Goal: Task Accomplishment & Management: Manage account settings

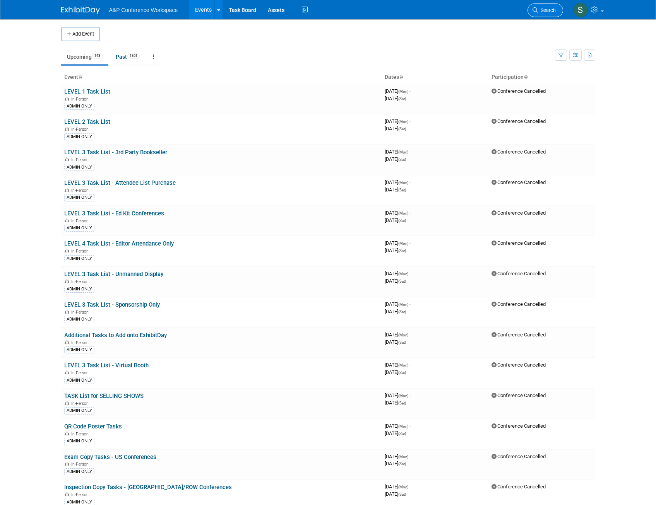
click at [545, 10] on span "Search" at bounding box center [547, 10] width 18 height 6
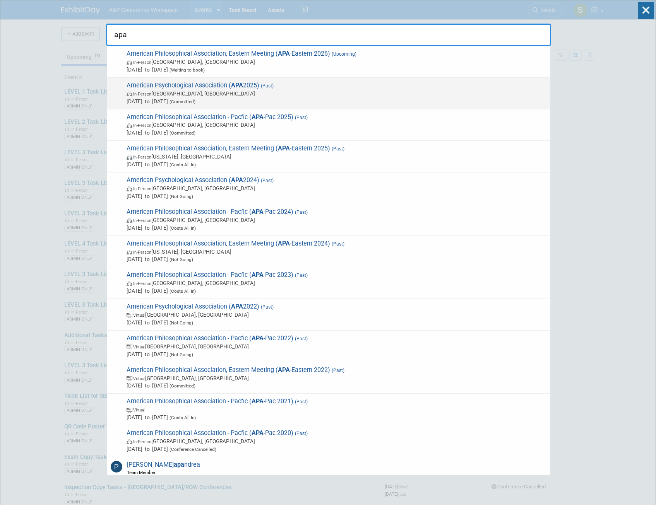
type input "apa"
click at [283, 92] on span "In-Person [GEOGRAPHIC_DATA], [GEOGRAPHIC_DATA]" at bounding box center [337, 94] width 420 height 8
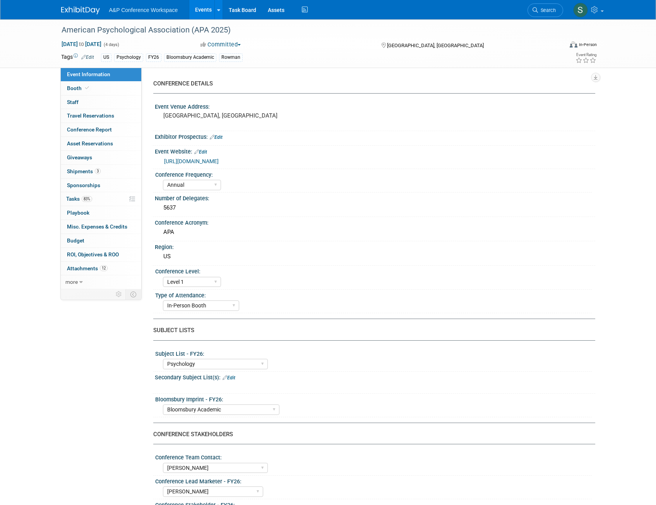
select select "Annual"
select select "Level 1"
select select "In-Person Booth"
select select "Psychology"
select select "Bloomsbury Academic"
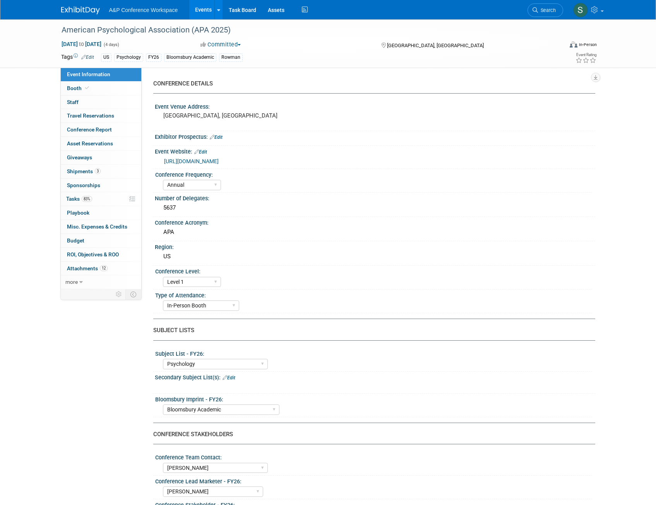
select select "Amanda Oney"
select select "Helen Jackson"
select select "Amy Suratia"
select select "Networking/Commissioning"
click at [89, 267] on span "Attachments 12" at bounding box center [87, 268] width 41 height 6
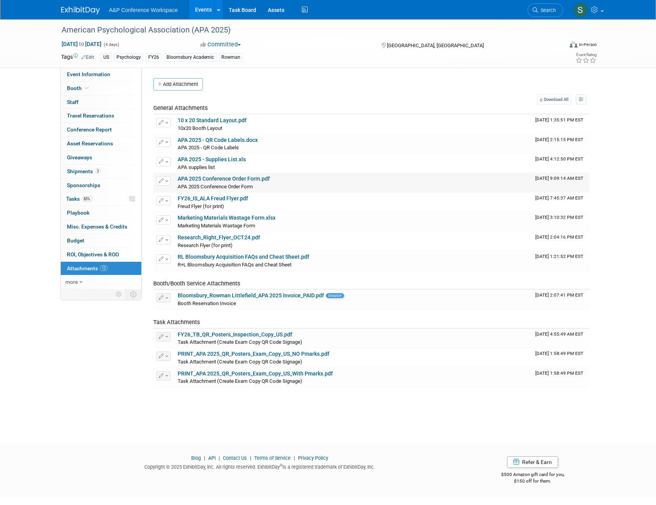
click at [236, 179] on link "APA 2025 Conference Order Form.pdf" at bounding box center [224, 179] width 92 height 6
click at [183, 82] on button "Add Attachment" at bounding box center [178, 84] width 50 height 12
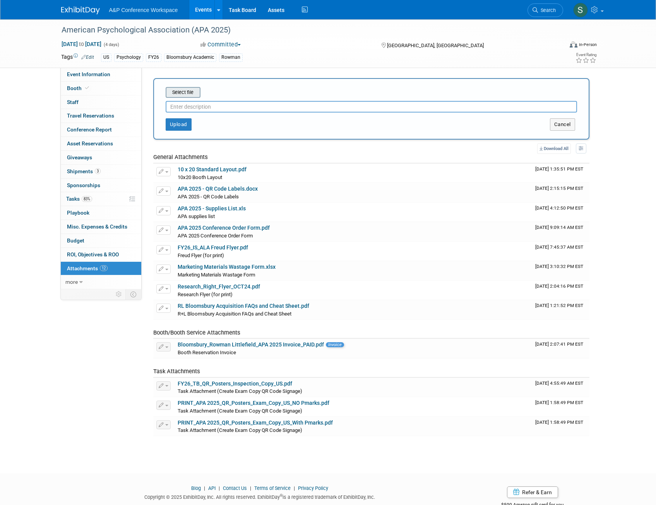
click at [189, 96] on input "file" at bounding box center [154, 92] width 92 height 9
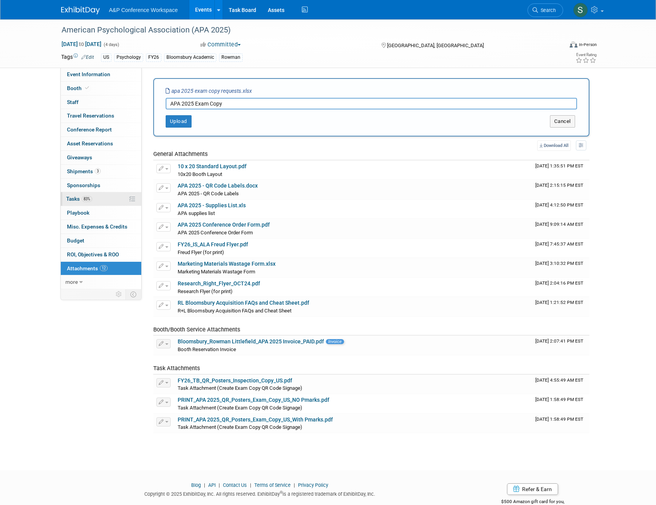
click at [83, 198] on span "83%" at bounding box center [87, 199] width 10 height 6
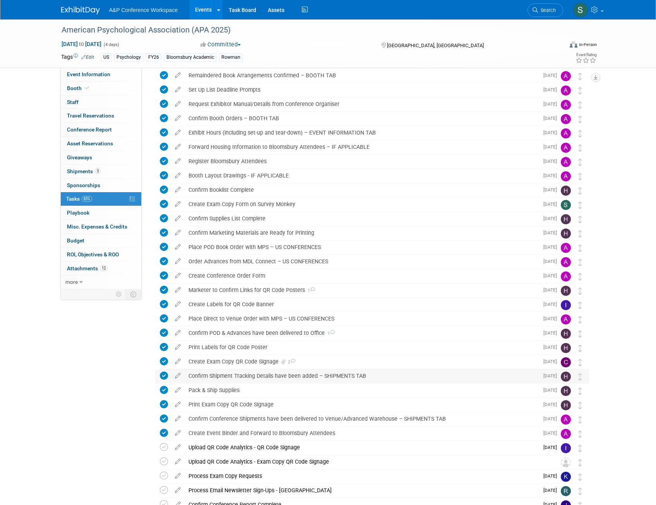
scroll to position [144, 0]
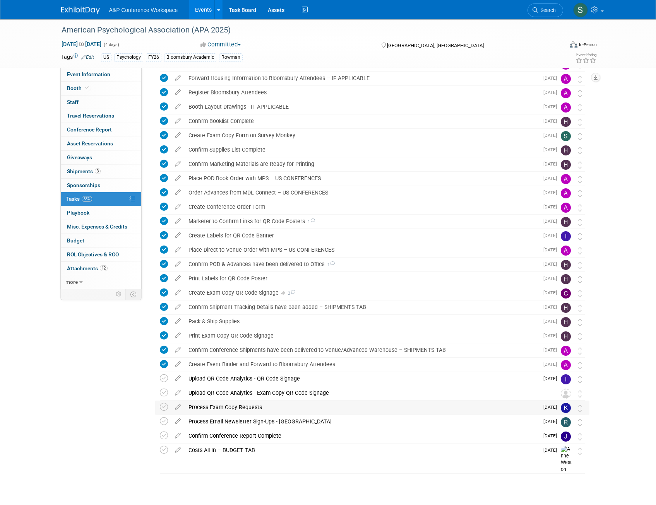
click at [195, 411] on div "Process Exam Copy Requests" at bounding box center [362, 407] width 354 height 13
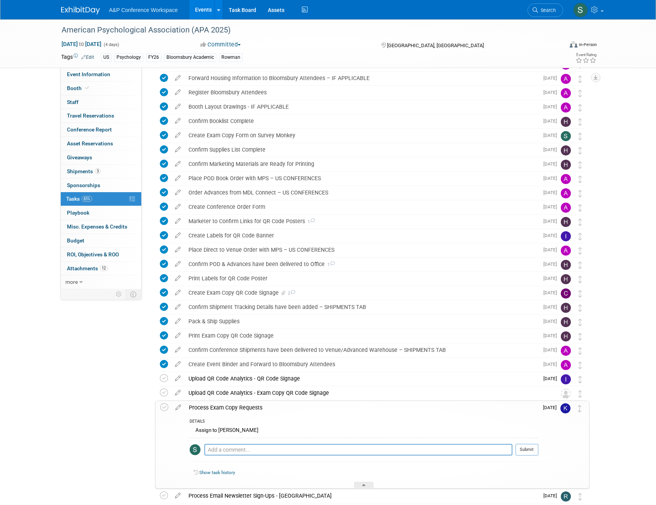
click at [214, 407] on div "Process Exam Copy Requests" at bounding box center [361, 407] width 353 height 13
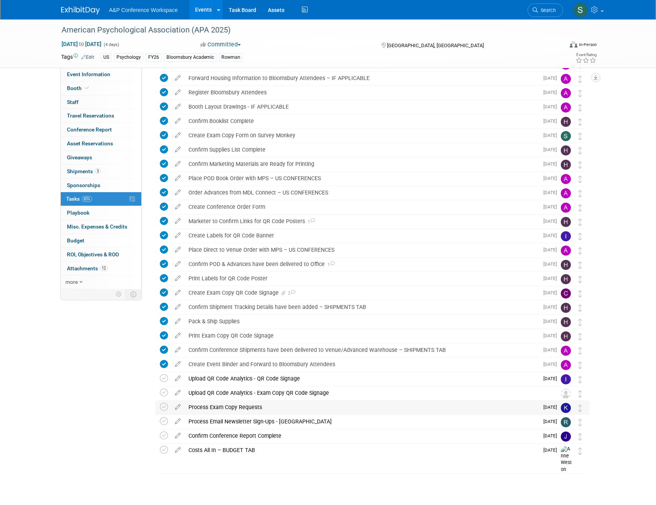
click at [226, 409] on div "Process Exam Copy Requests" at bounding box center [362, 407] width 354 height 13
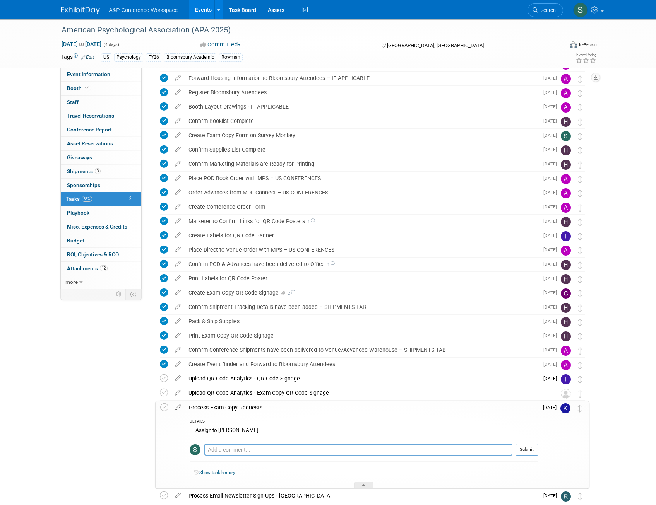
click at [175, 407] on icon at bounding box center [178, 406] width 14 height 10
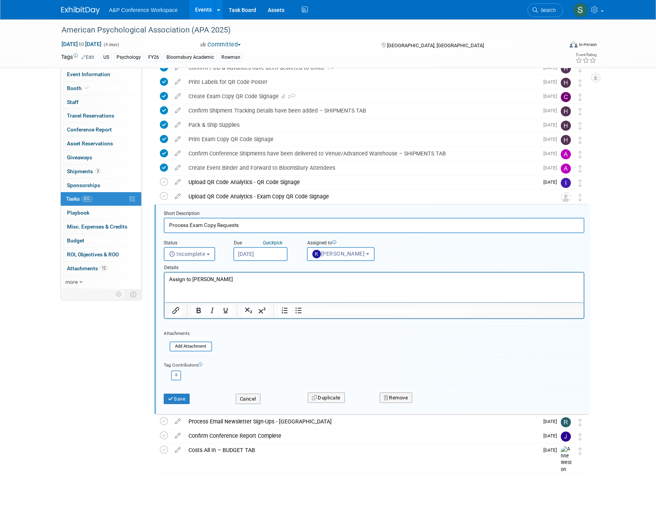
scroll to position [0, 0]
click at [254, 399] on button "Cancel" at bounding box center [248, 399] width 25 height 11
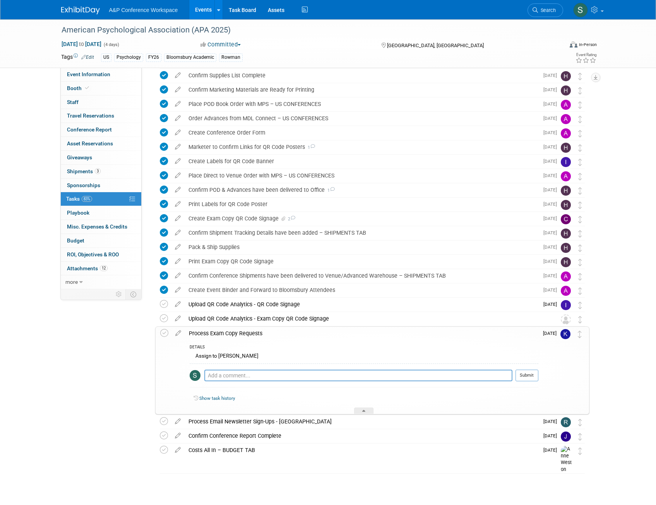
scroll to position [218, 0]
click at [82, 273] on link "12 Attachments 12" at bounding box center [101, 269] width 80 height 14
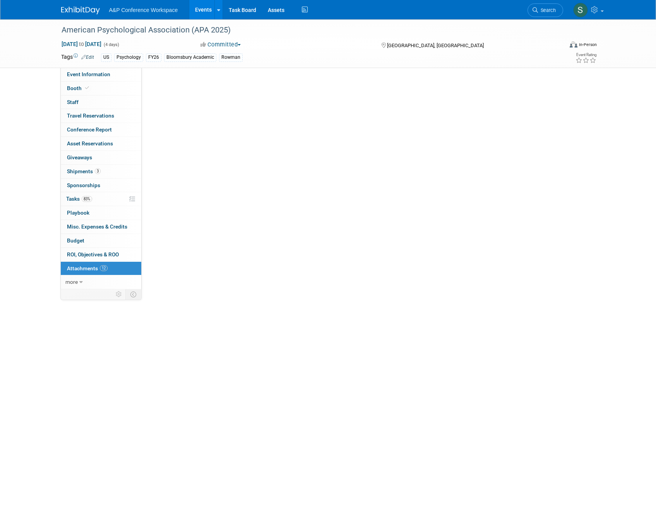
scroll to position [0, 0]
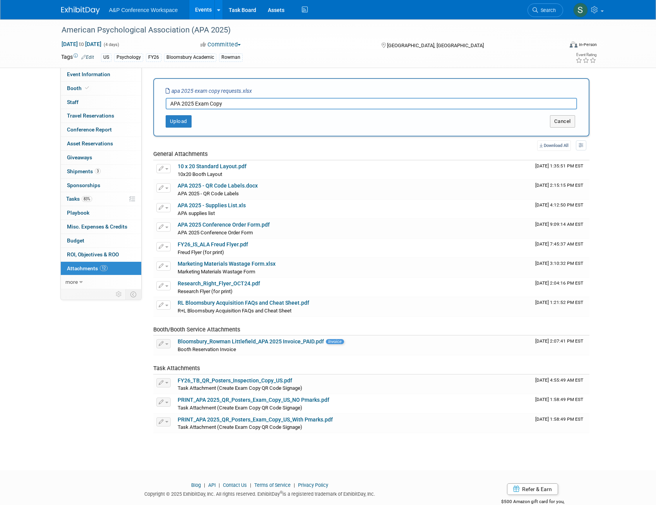
click at [227, 104] on input "APA 2025 Exam Copy" at bounding box center [371, 104] width 411 height 12
click at [172, 125] on button "Upload" at bounding box center [179, 121] width 26 height 12
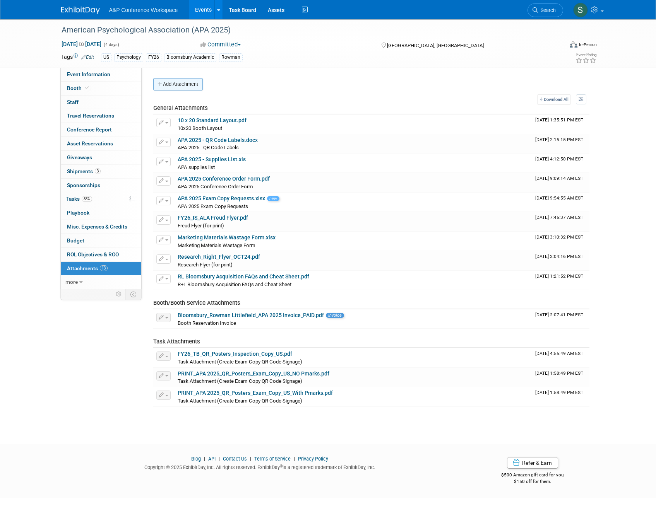
click at [195, 84] on button "Add Attachment" at bounding box center [178, 84] width 50 height 12
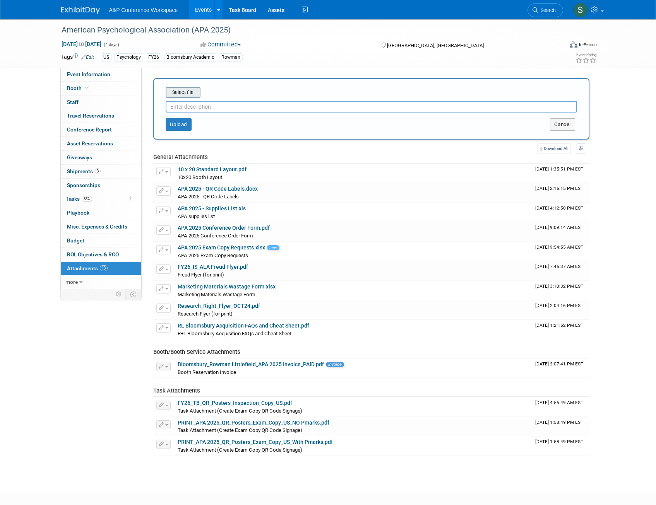
click at [187, 97] on div "Select file" at bounding box center [183, 92] width 35 height 11
click at [177, 92] on input "file" at bounding box center [154, 92] width 92 height 9
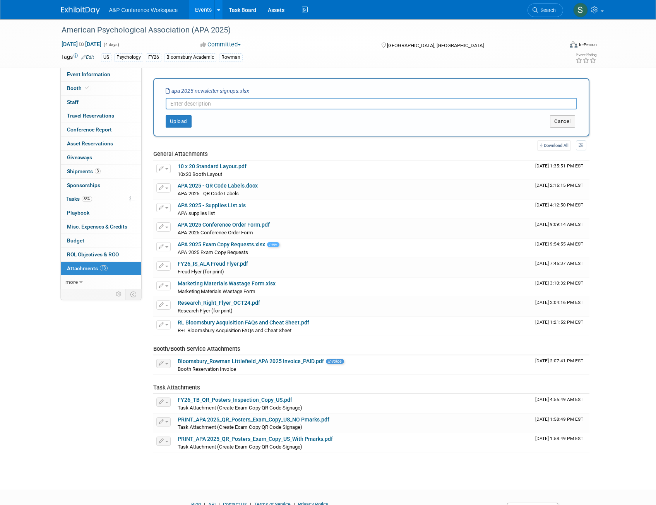
click at [180, 106] on input "text" at bounding box center [371, 104] width 411 height 12
type input "APA 2025 Newsletter Signups"
click at [183, 119] on button "Upload" at bounding box center [179, 121] width 26 height 12
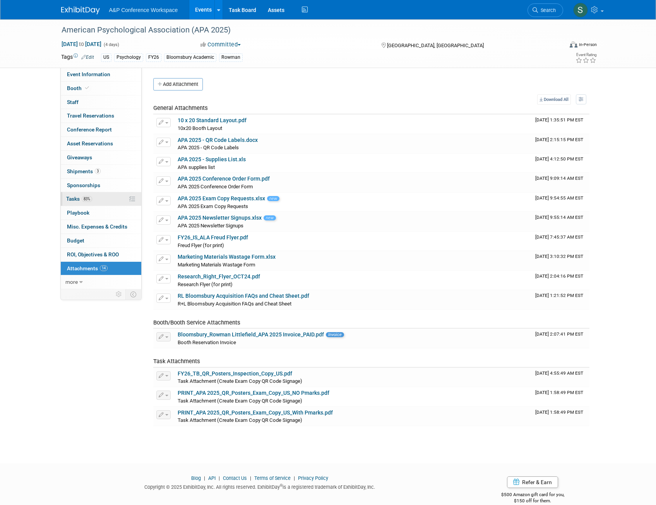
click at [85, 196] on span "83%" at bounding box center [87, 199] width 10 height 6
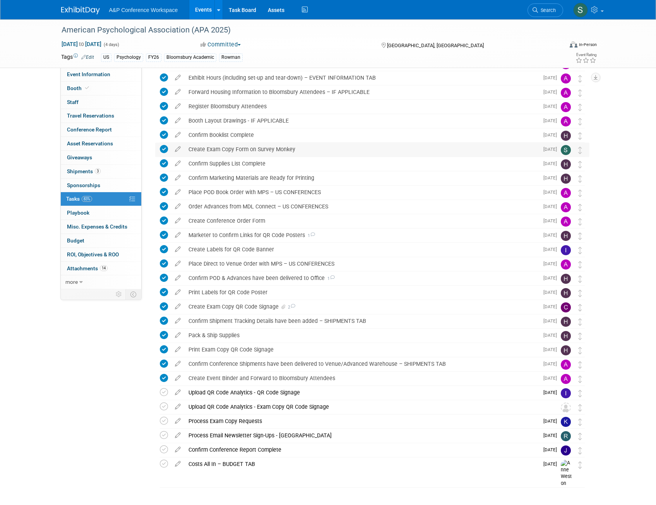
scroll to position [144, 0]
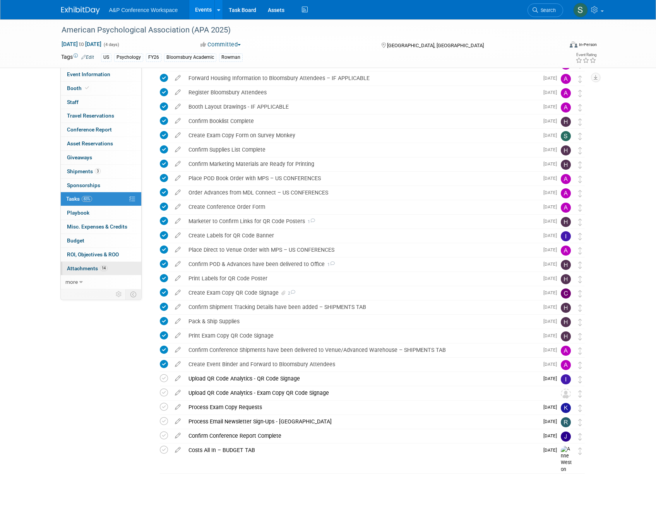
click at [95, 267] on span "Attachments 14" at bounding box center [87, 268] width 41 height 6
